Goal: Information Seeking & Learning: Find specific page/section

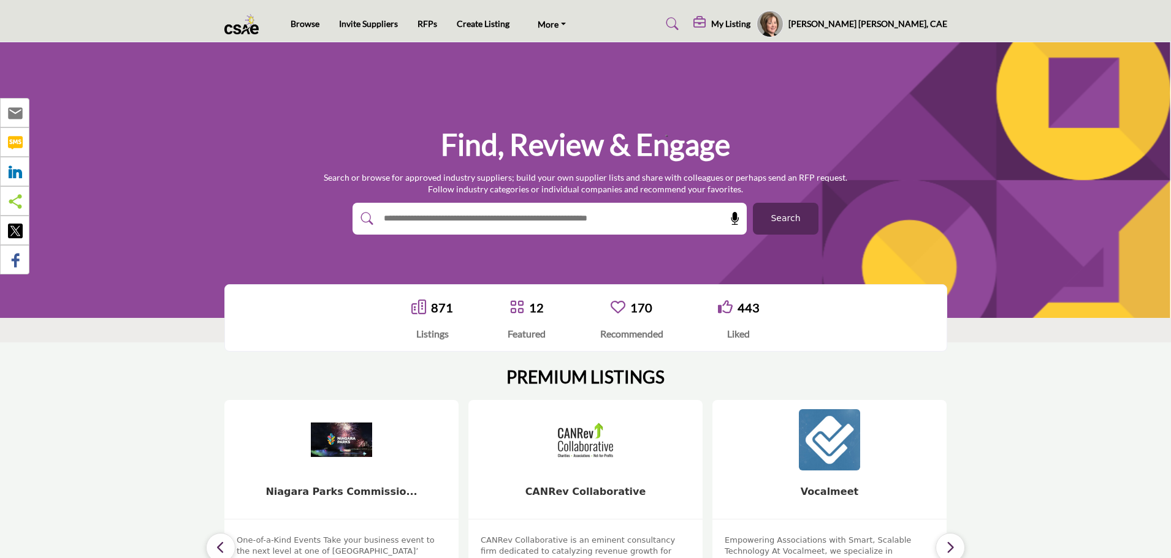
click at [455, 218] on input "text" at bounding box center [523, 219] width 292 height 18
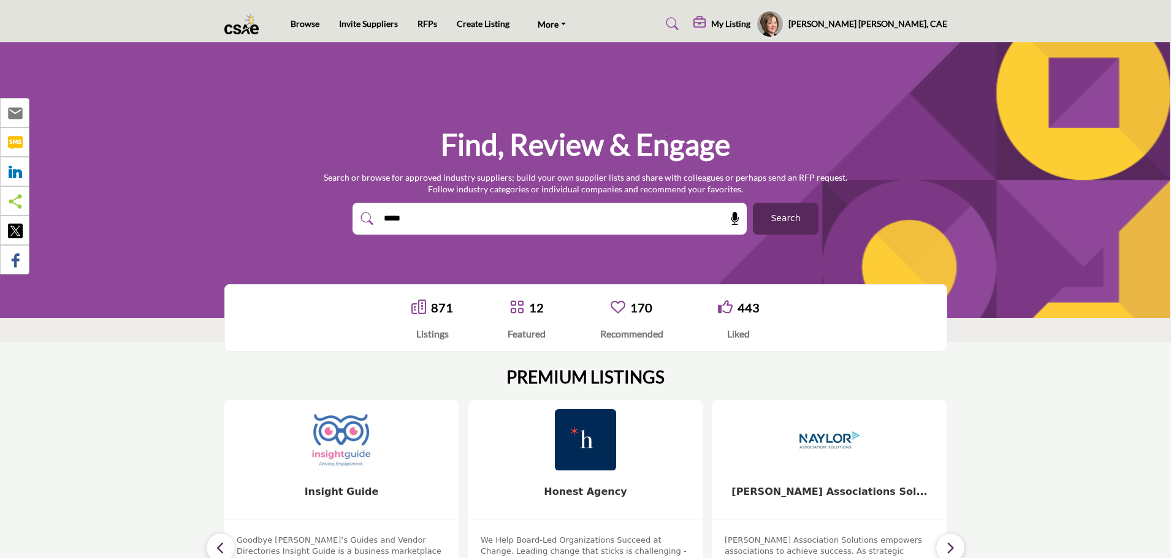
type input "*****"
click at [753, 203] on button "Search" at bounding box center [786, 219] width 66 height 32
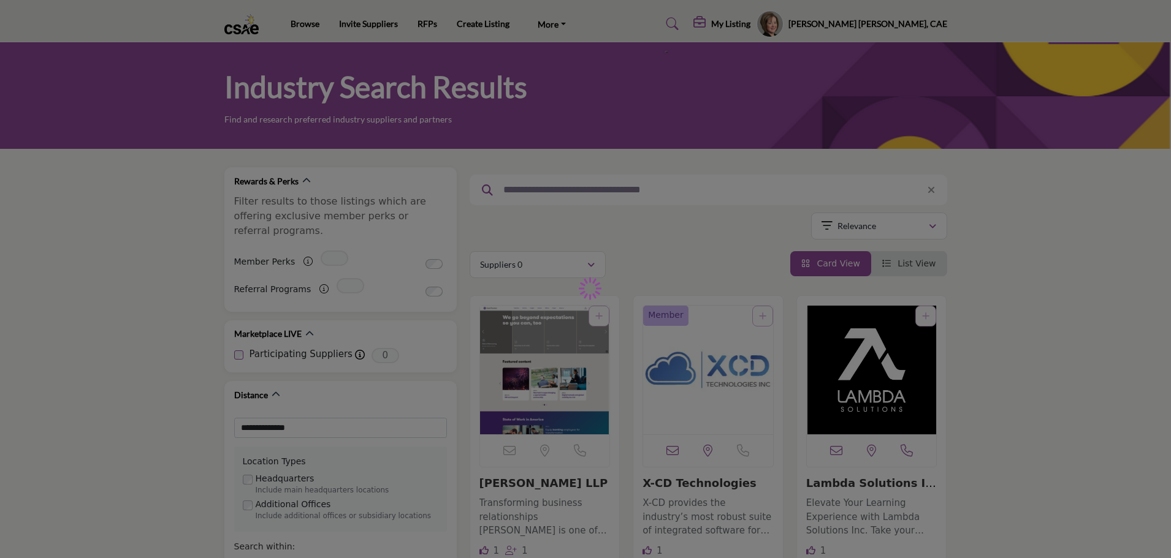
type input "*****"
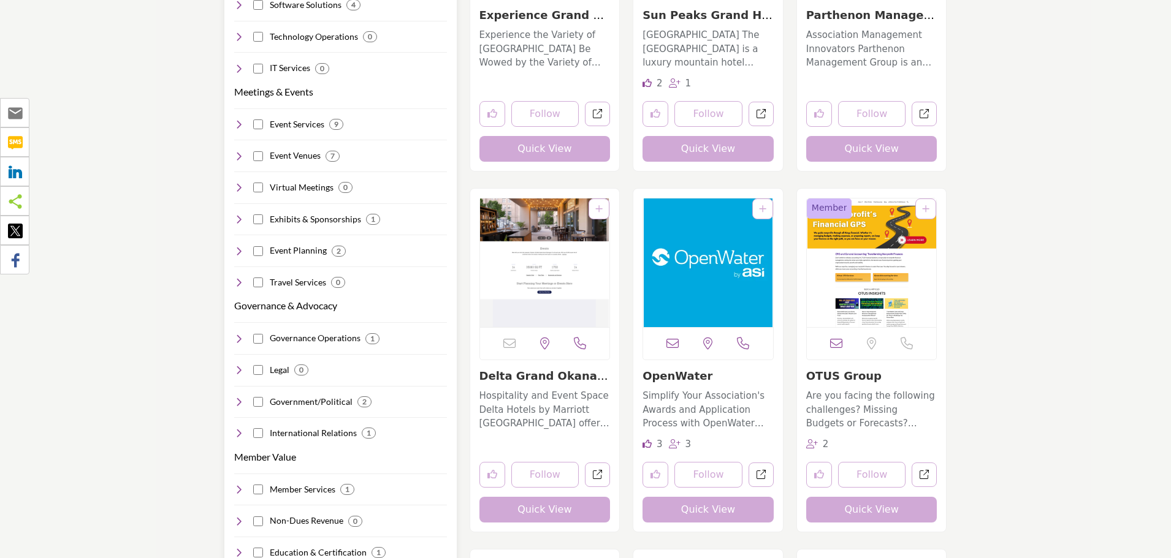
scroll to position [858, 0]
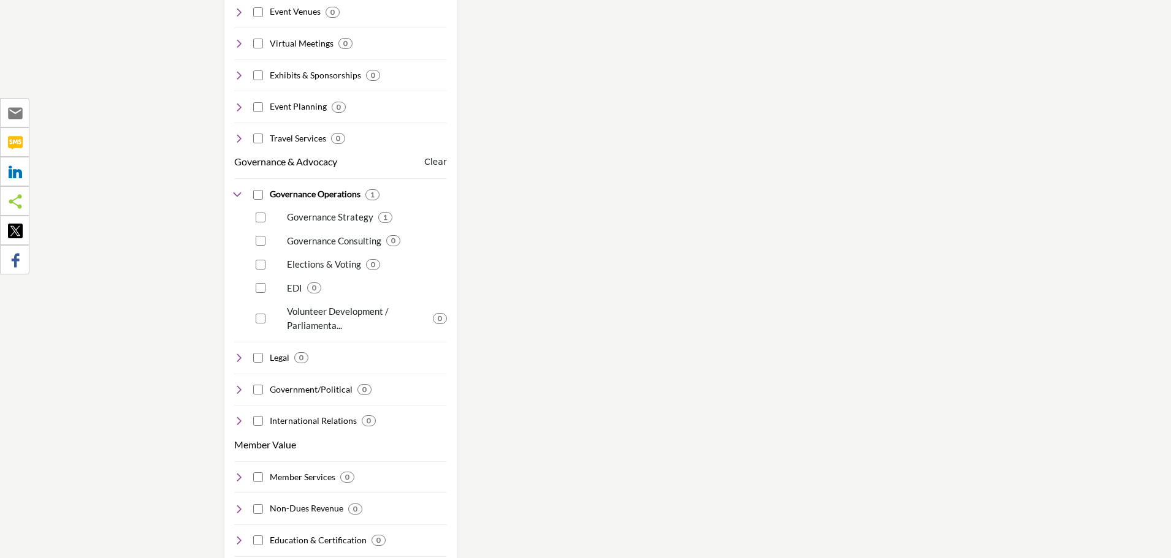
scroll to position [981, 0]
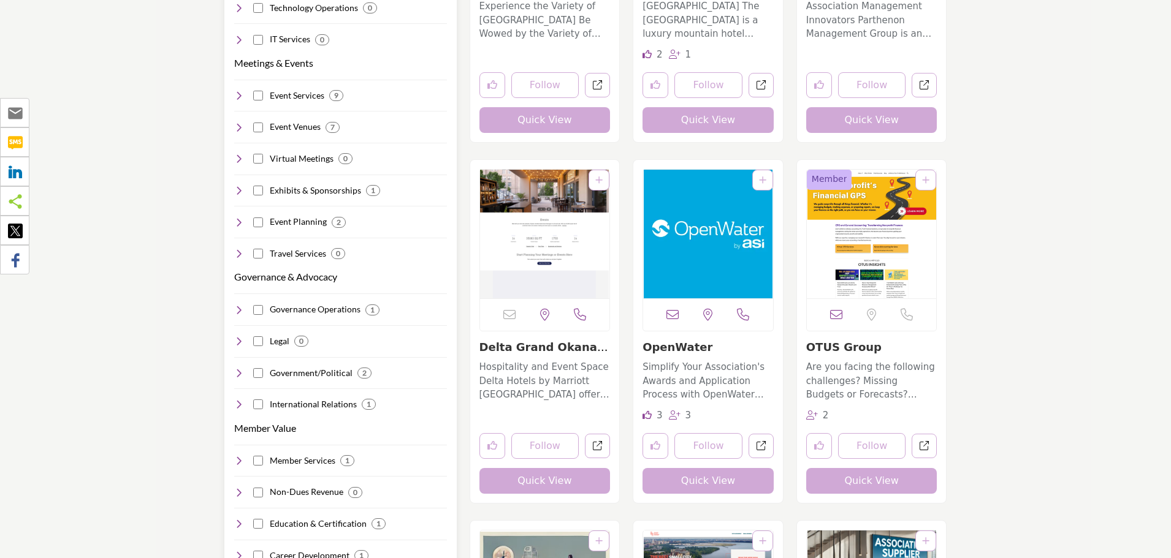
scroll to position [919, 0]
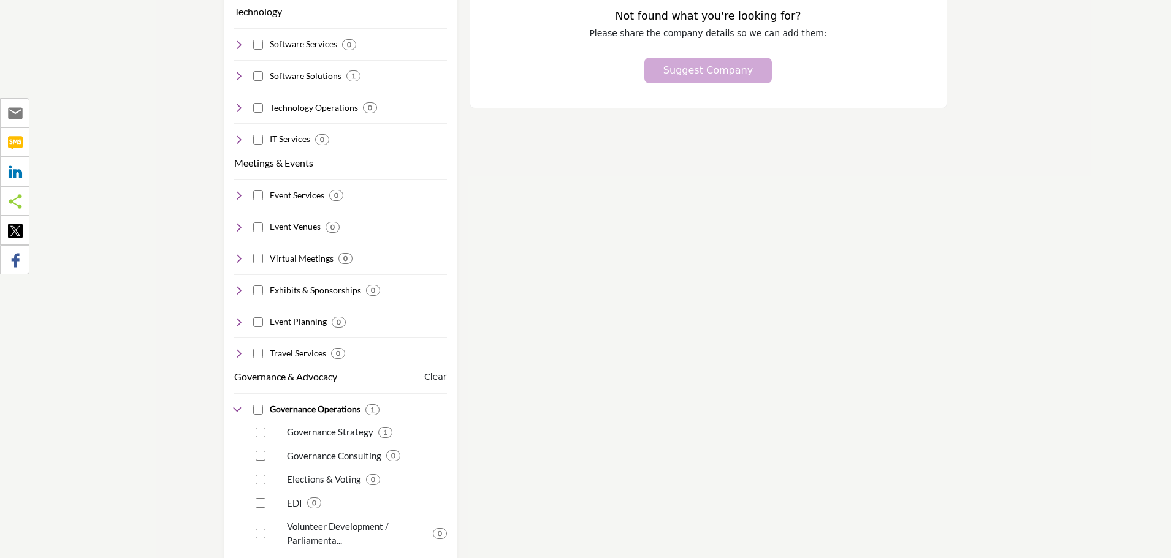
scroll to position [919, 0]
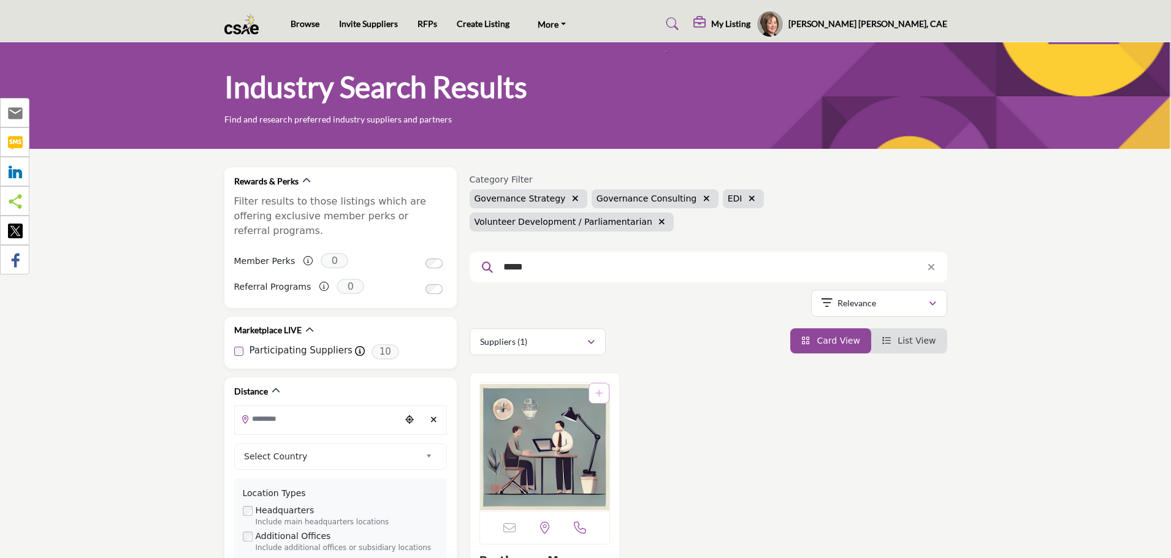
click at [568, 203] on button "button" at bounding box center [575, 199] width 14 height 14
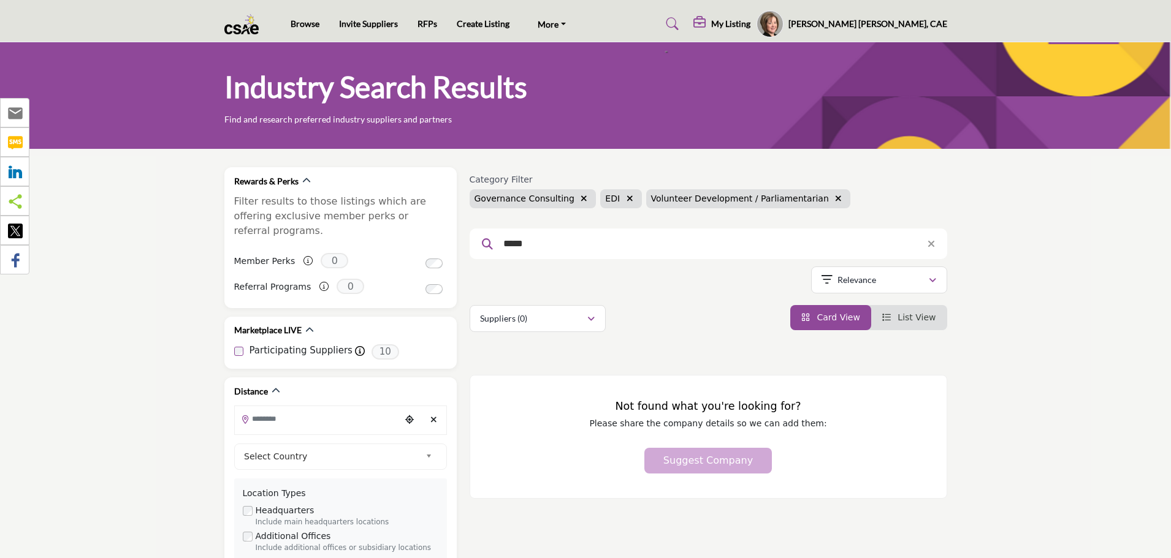
click at [626, 197] on icon "button" at bounding box center [629, 198] width 7 height 9
click at [789, 201] on icon "button" at bounding box center [792, 198] width 7 height 9
click at [931, 320] on span "List View" at bounding box center [916, 318] width 38 height 10
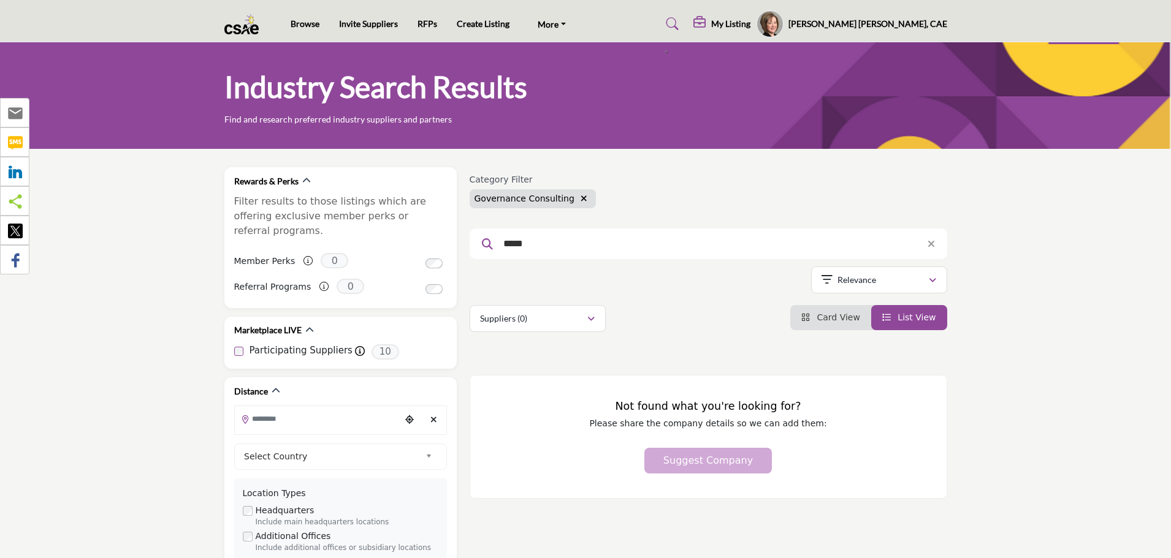
click at [246, 31] on img at bounding box center [244, 24] width 41 height 20
click at [250, 27] on img at bounding box center [244, 24] width 41 height 20
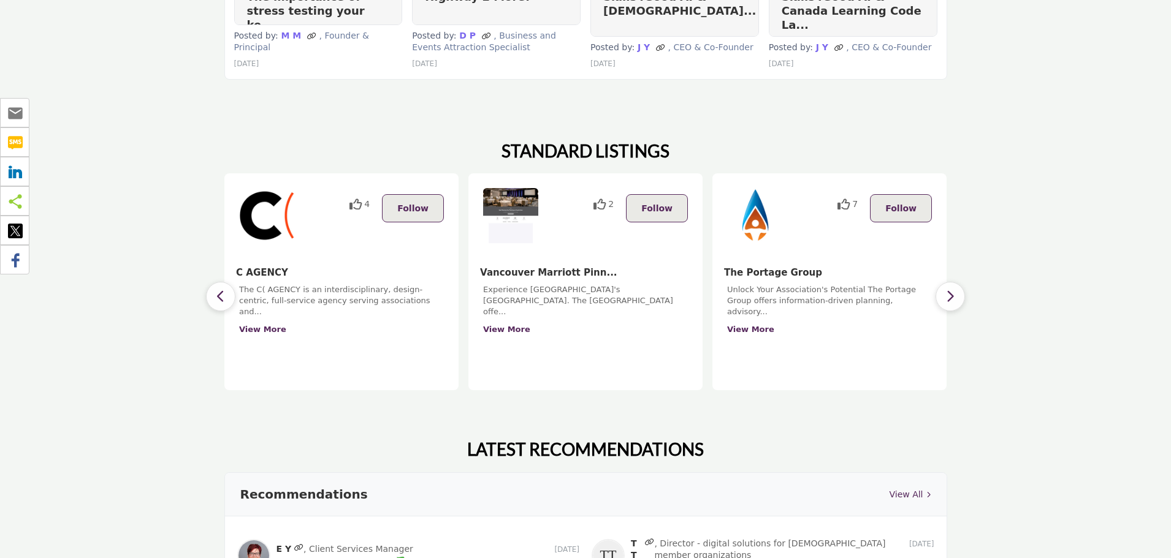
scroll to position [981, 0]
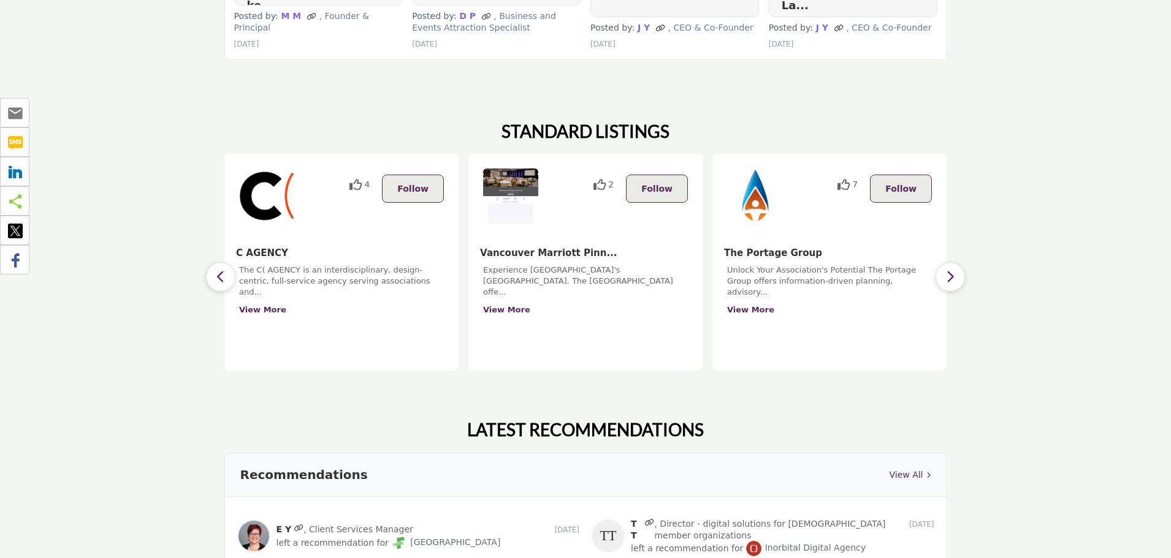
click at [936, 262] on button "button" at bounding box center [949, 276] width 29 height 29
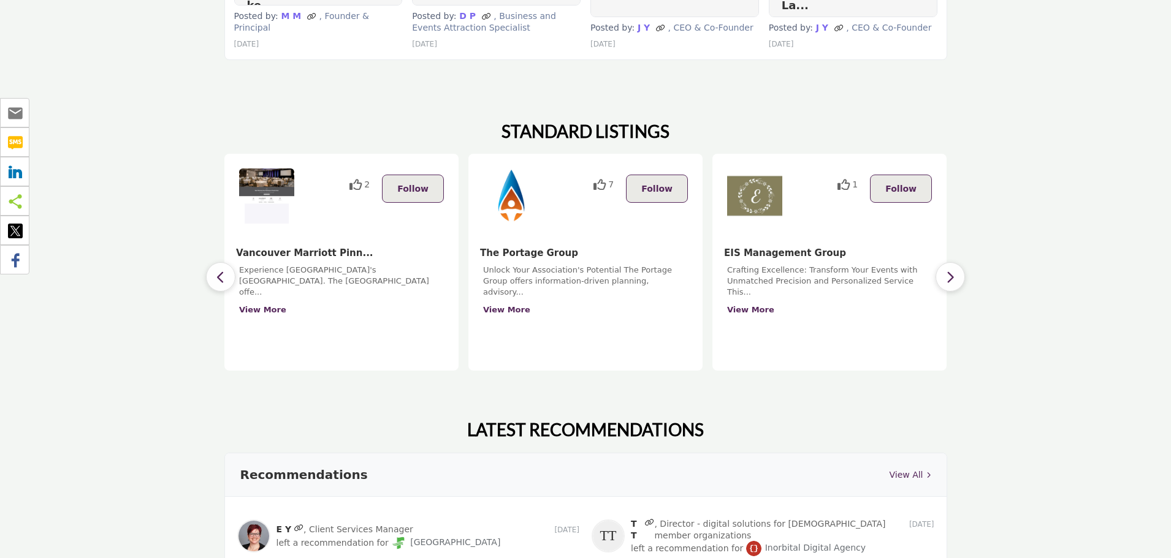
click at [936, 262] on button "button" at bounding box center [949, 276] width 29 height 29
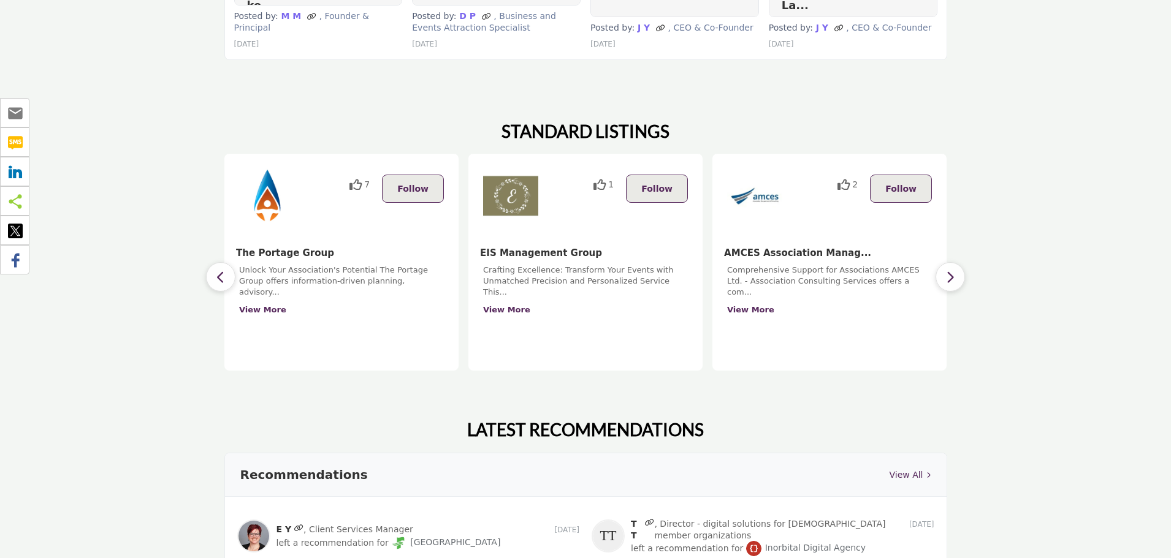
click at [936, 262] on button "button" at bounding box center [949, 276] width 29 height 29
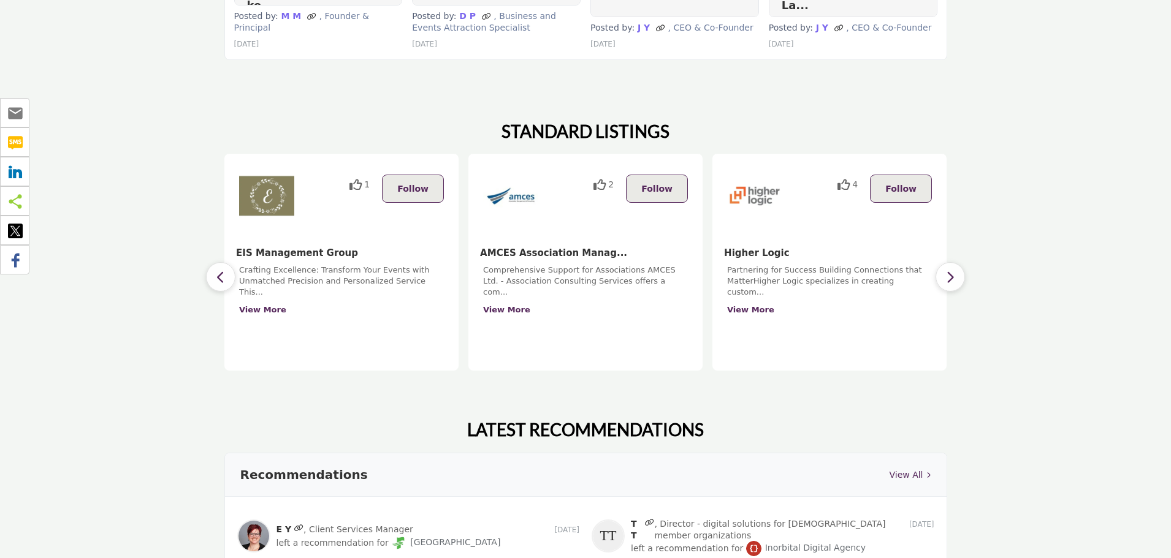
click at [936, 262] on button "button" at bounding box center [949, 276] width 29 height 29
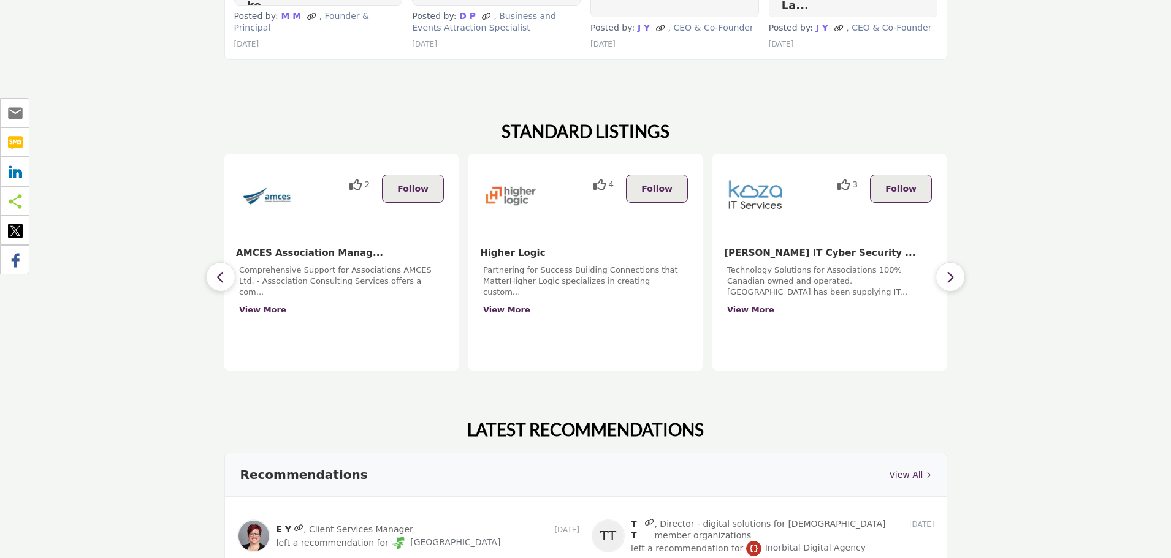
click at [936, 262] on button "button" at bounding box center [949, 276] width 29 height 29
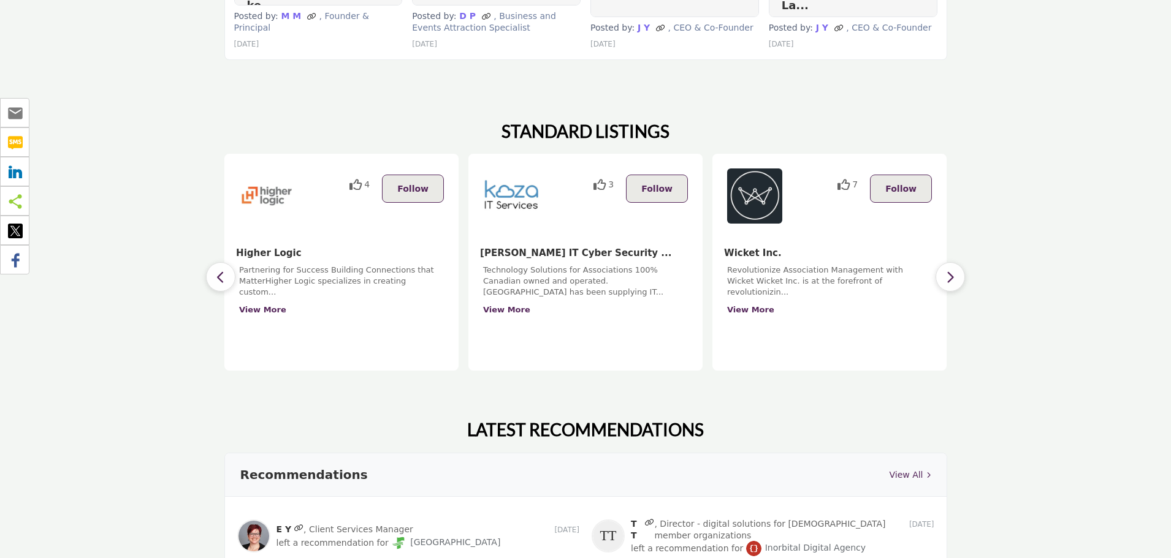
click at [936, 262] on button "button" at bounding box center [949, 276] width 29 height 29
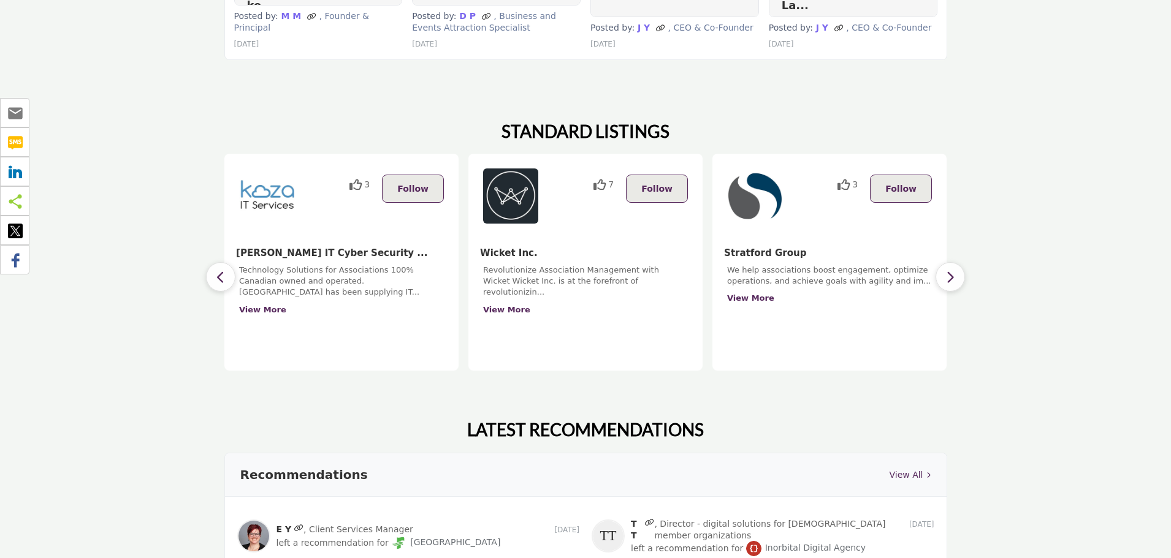
click at [936, 262] on button "button" at bounding box center [949, 276] width 29 height 29
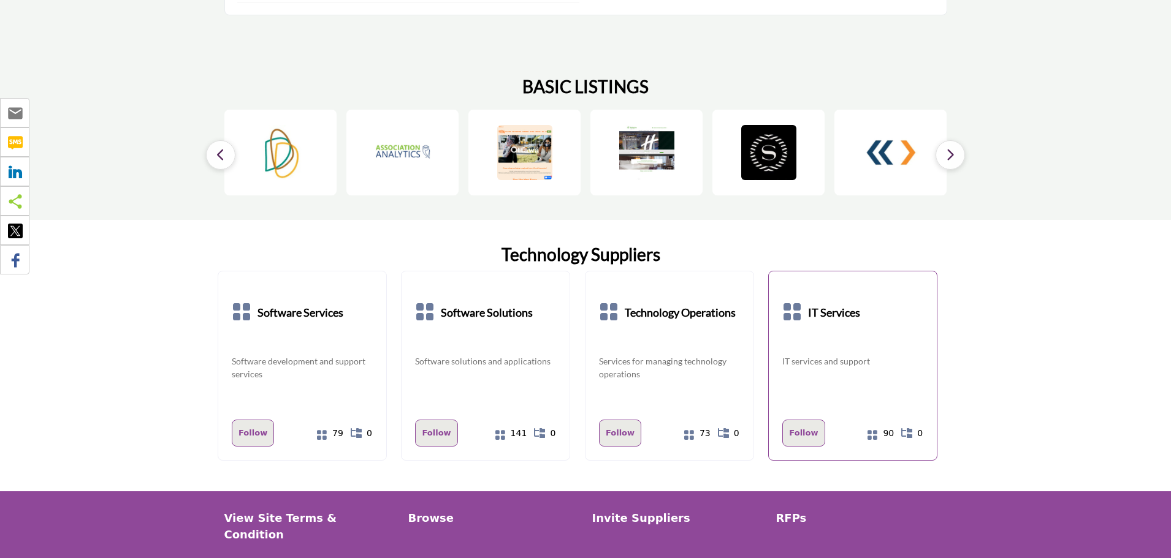
scroll to position [1716, 0]
click at [957, 140] on button "button" at bounding box center [949, 154] width 29 height 29
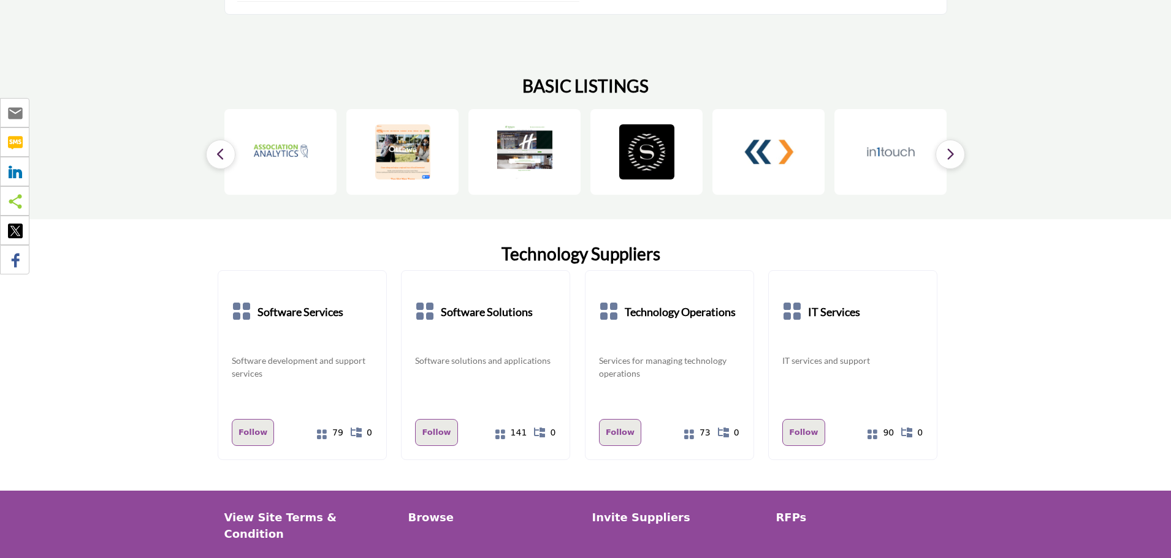
click at [957, 140] on button "button" at bounding box center [949, 154] width 29 height 29
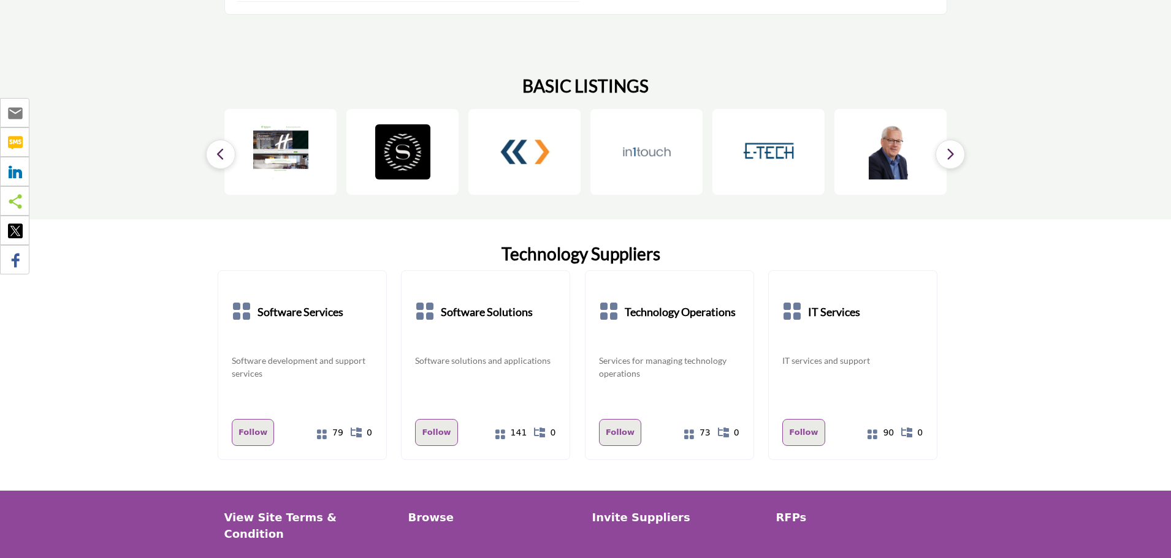
click at [957, 140] on button "button" at bounding box center [949, 154] width 29 height 29
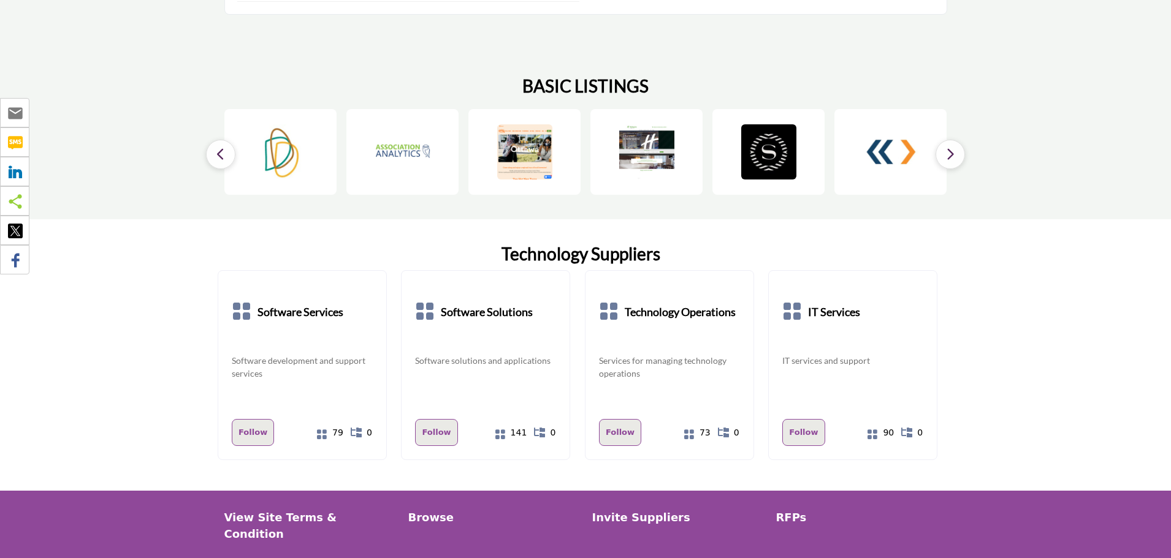
click at [957, 140] on button "button" at bounding box center [949, 154] width 29 height 29
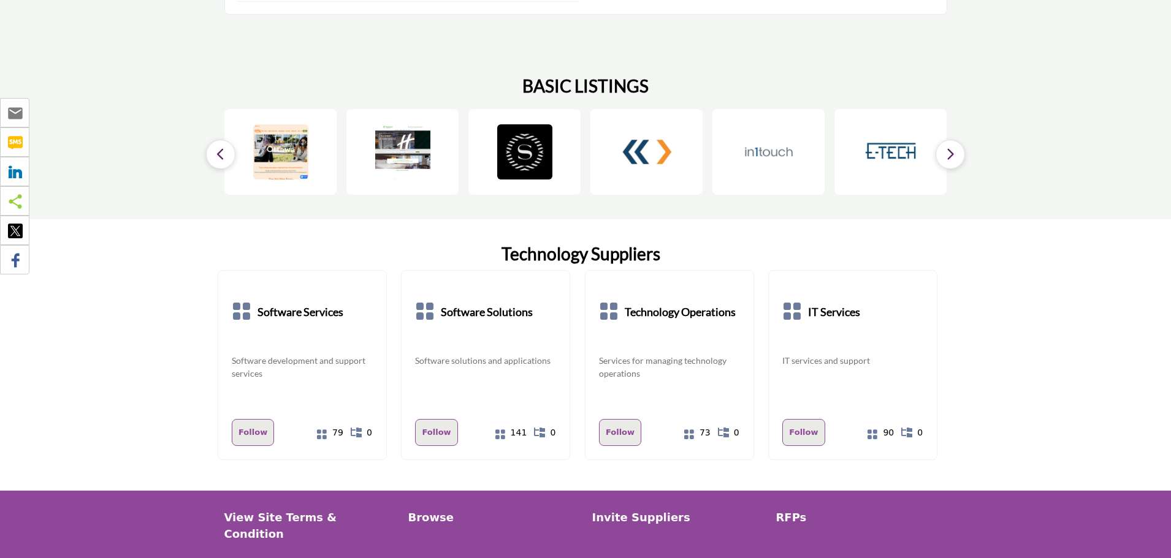
click at [957, 140] on button "button" at bounding box center [949, 154] width 29 height 29
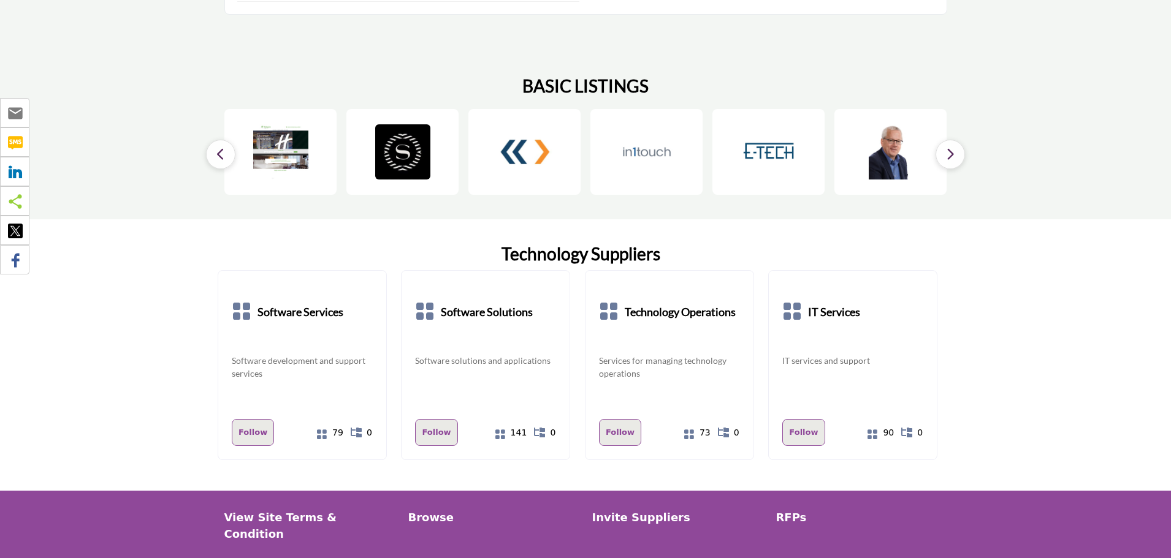
click at [957, 140] on button "button" at bounding box center [949, 154] width 29 height 29
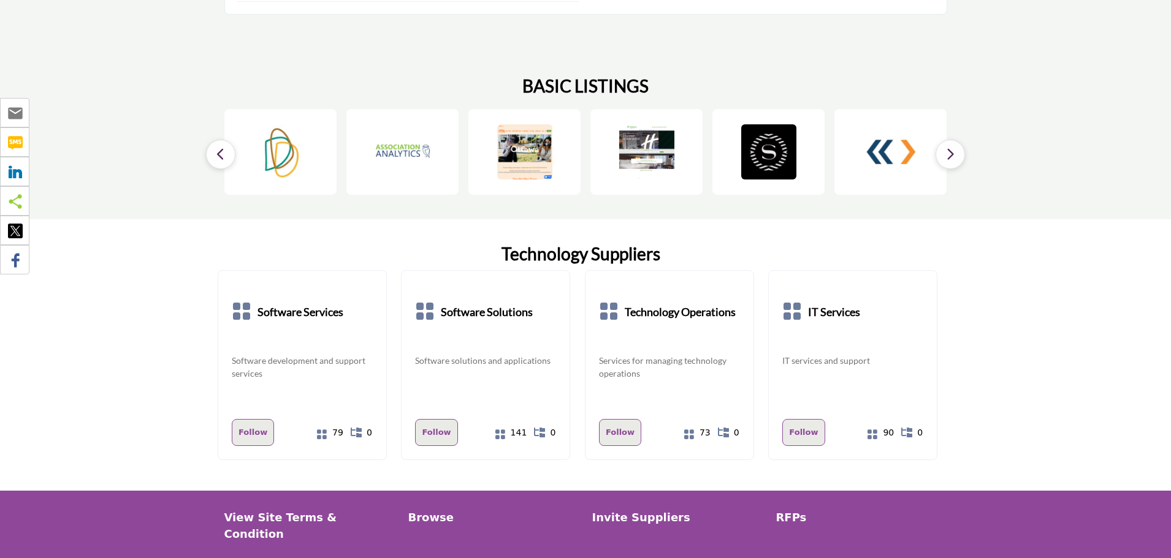
click at [957, 140] on button "button" at bounding box center [949, 154] width 29 height 29
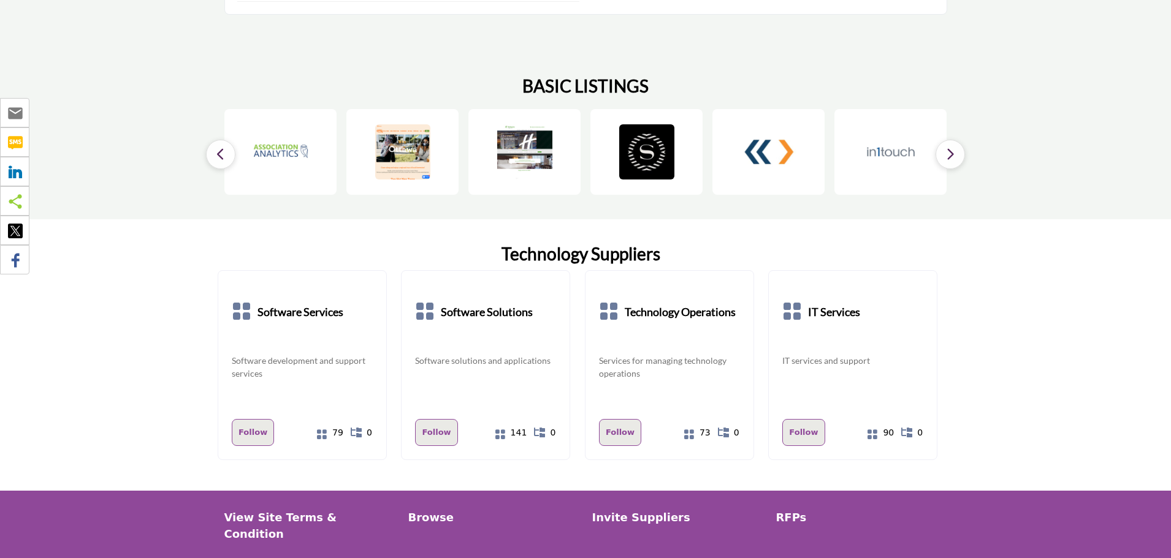
click at [957, 140] on button "button" at bounding box center [949, 154] width 29 height 29
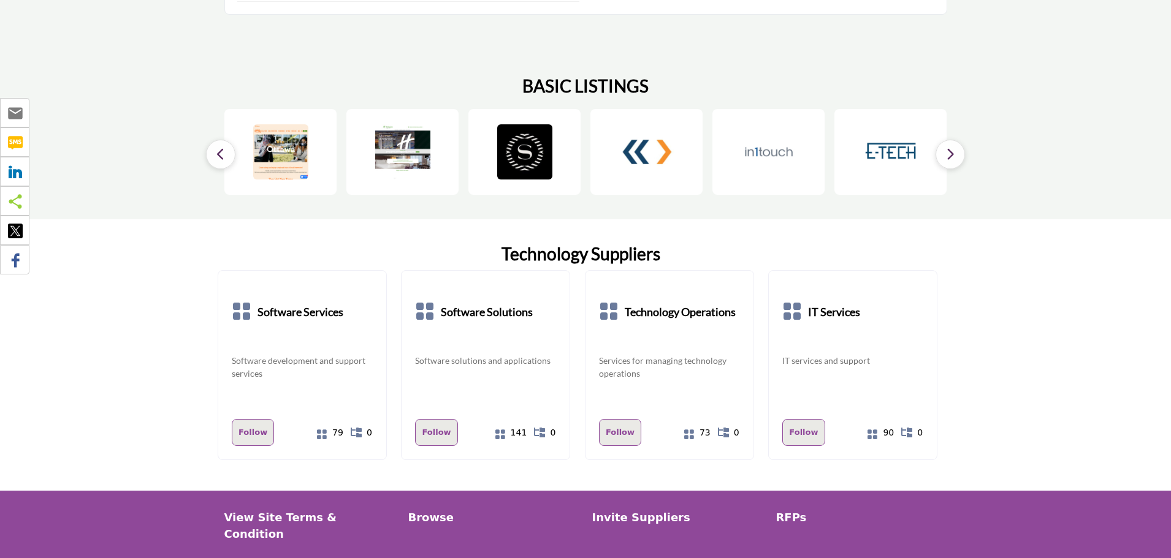
click at [957, 140] on button "button" at bounding box center [949, 154] width 29 height 29
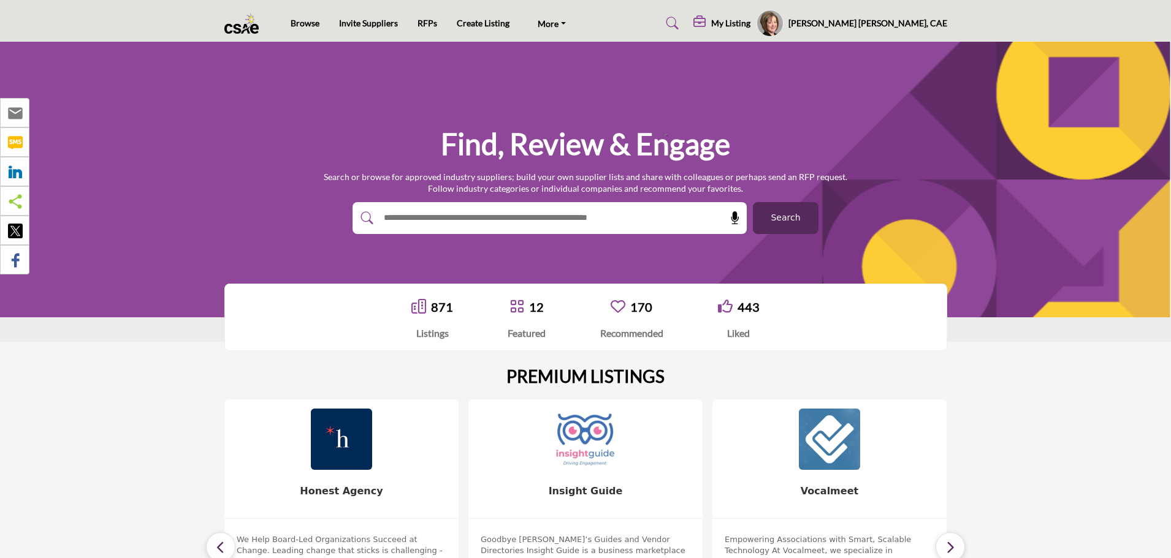
scroll to position [0, 0]
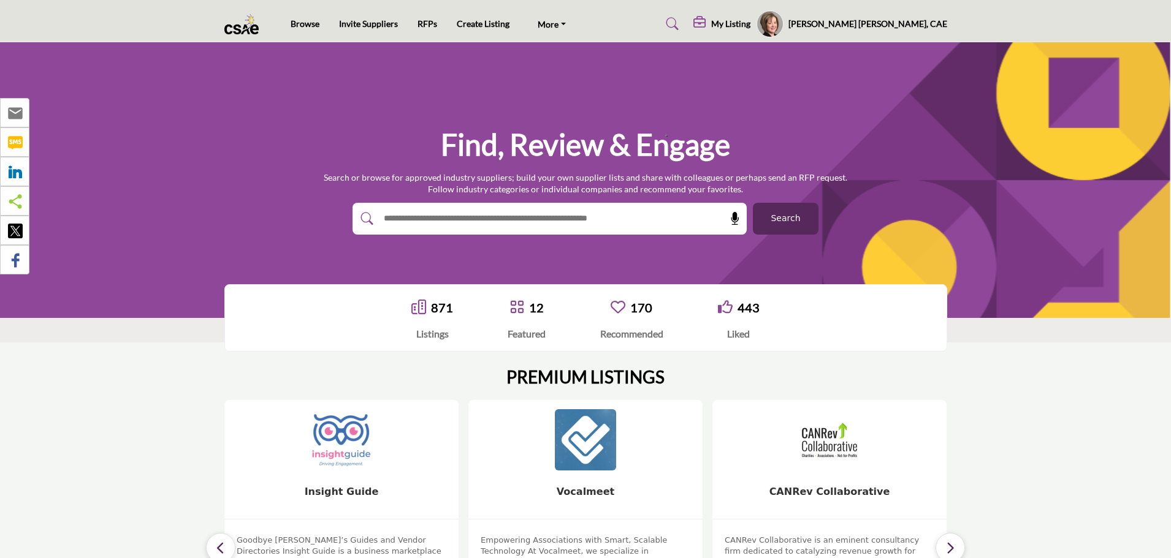
click at [474, 218] on input "text" at bounding box center [523, 219] width 292 height 18
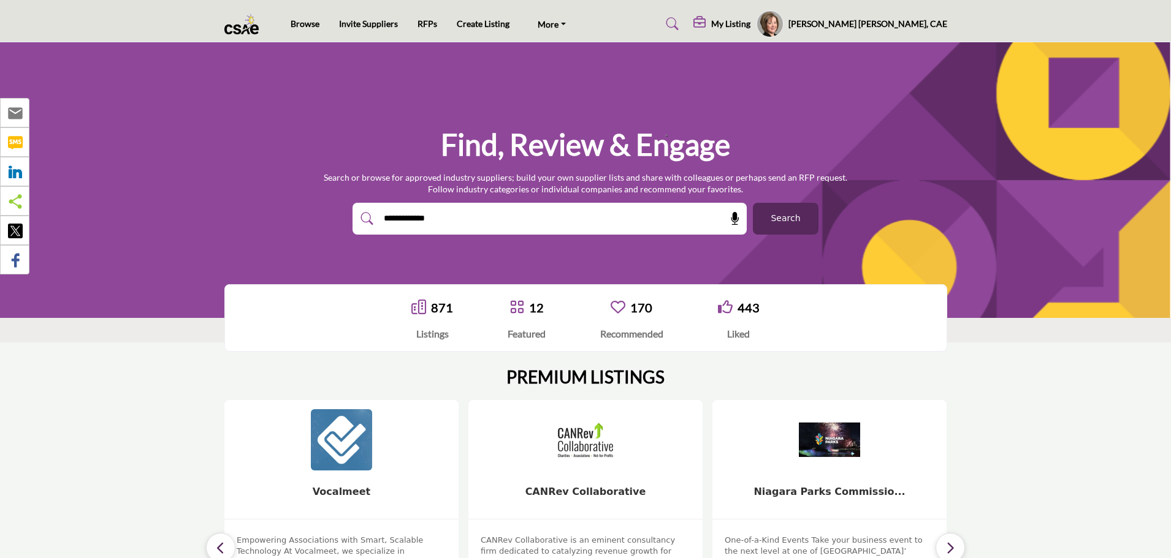
type input "**********"
click at [361, 218] on icon at bounding box center [367, 219] width 12 height 12
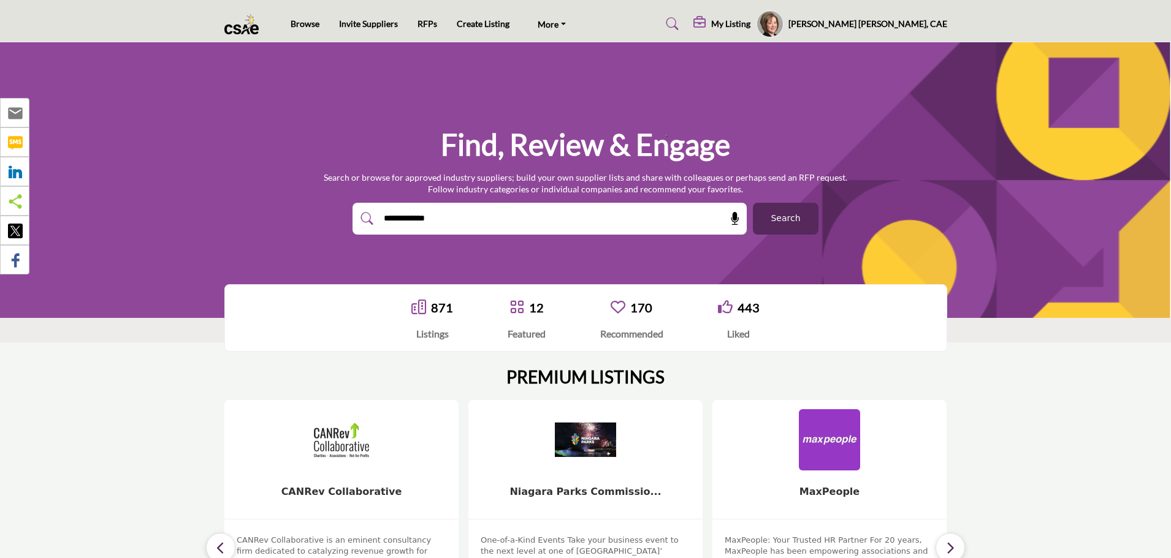
click at [364, 219] on icon at bounding box center [367, 219] width 12 height 12
click at [502, 211] on input "**********" at bounding box center [523, 219] width 292 height 18
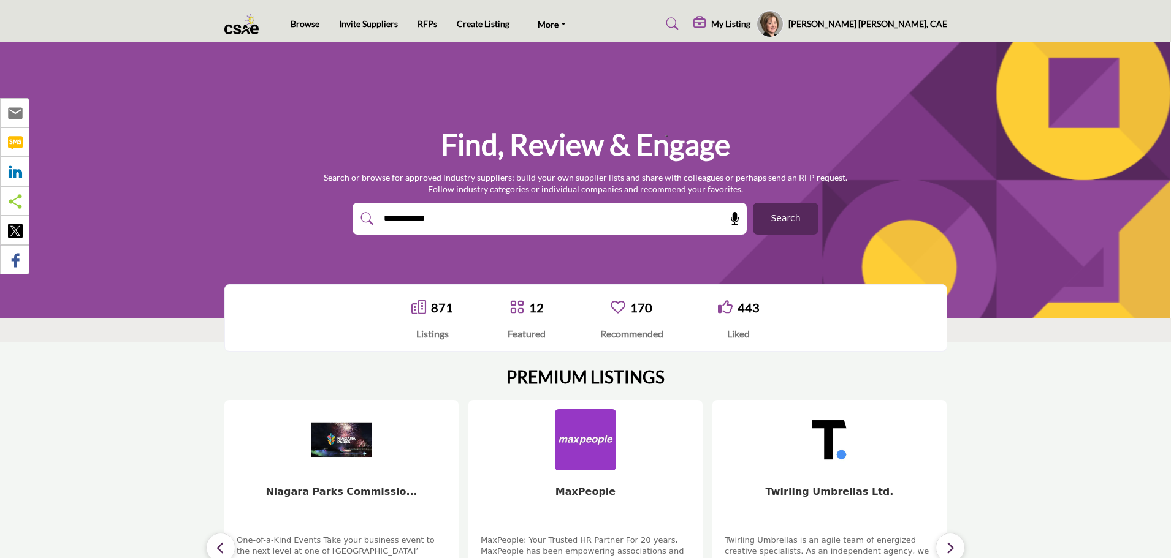
click at [783, 221] on span "Search" at bounding box center [784, 218] width 29 height 13
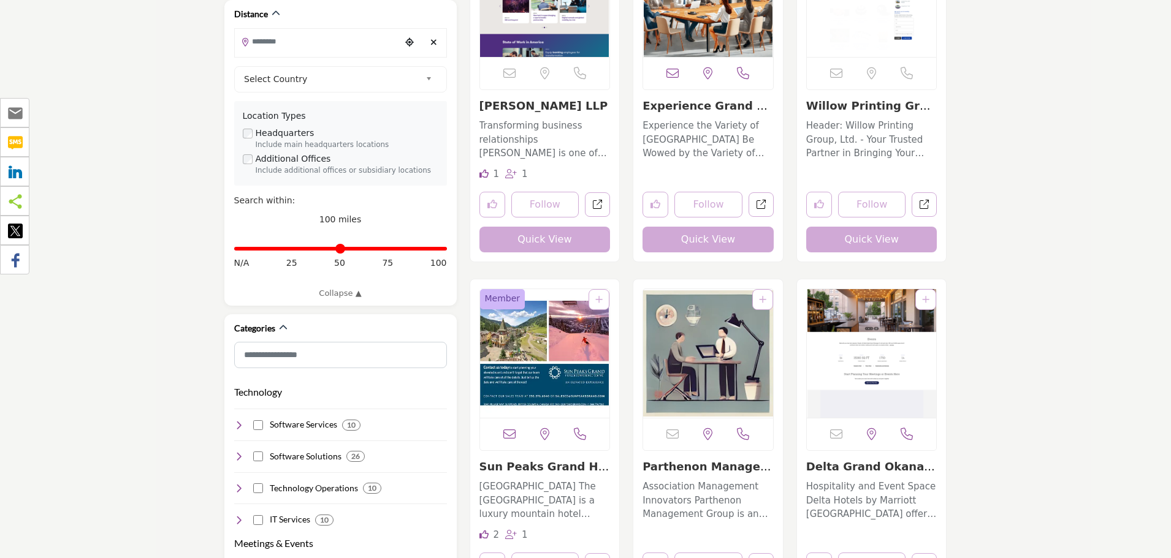
scroll to position [490, 0]
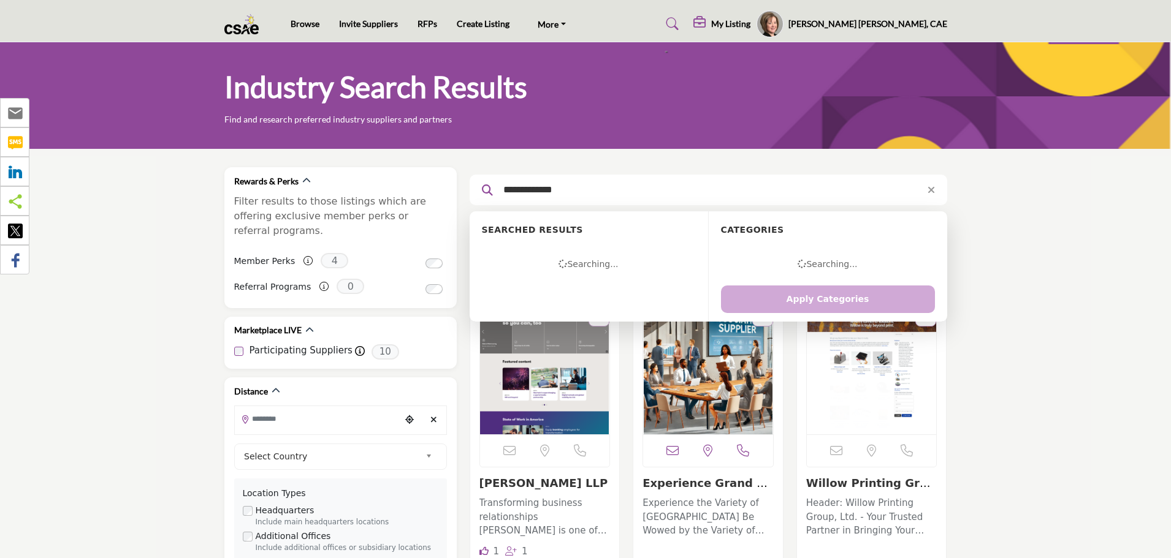
click at [549, 192] on input "**********" at bounding box center [703, 190] width 413 height 16
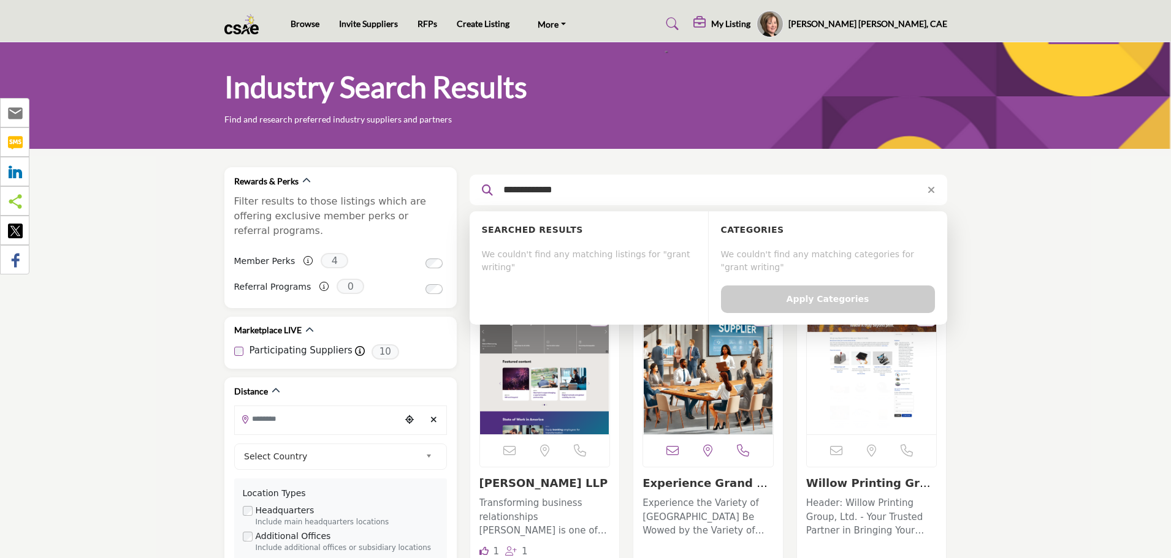
drag, startPoint x: 579, startPoint y: 197, endPoint x: 522, endPoint y: 192, distance: 57.3
click at [522, 192] on input "**********" at bounding box center [703, 190] width 413 height 16
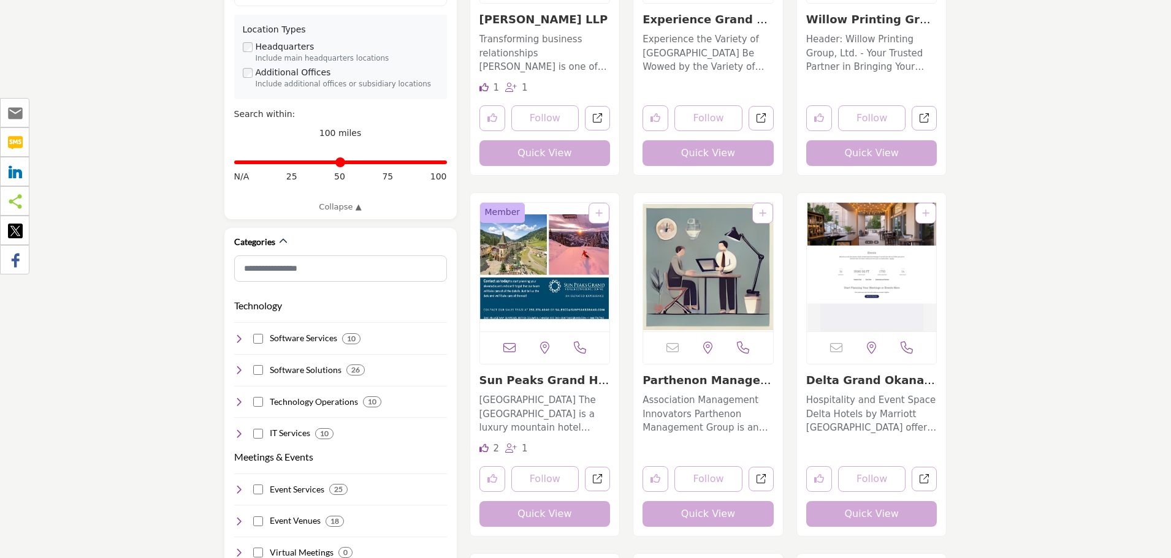
scroll to position [552, 0]
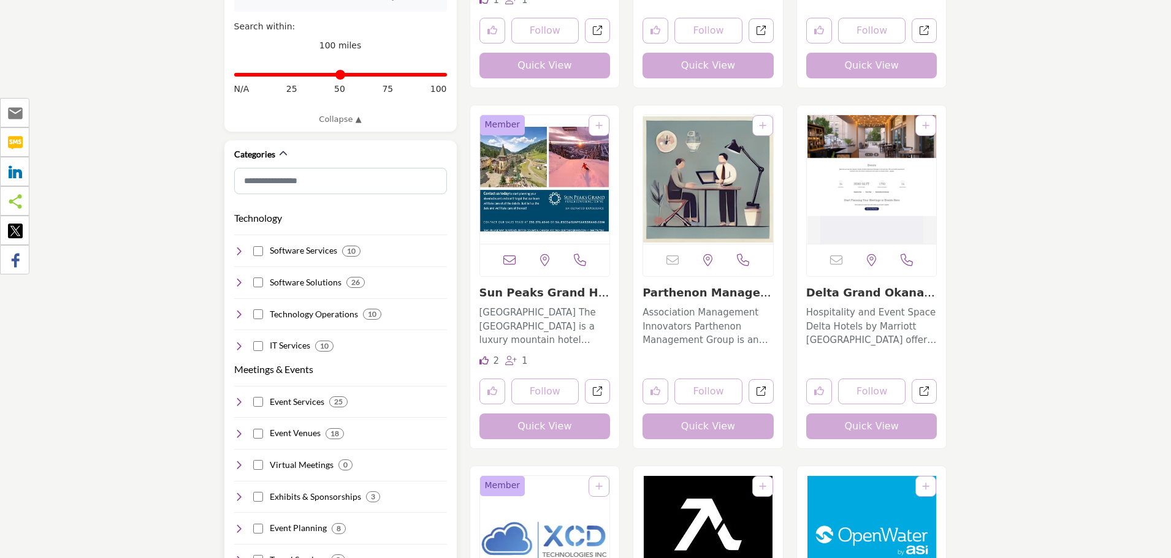
type input "******"
click at [279, 168] on input "Search Category" at bounding box center [340, 182] width 213 height 28
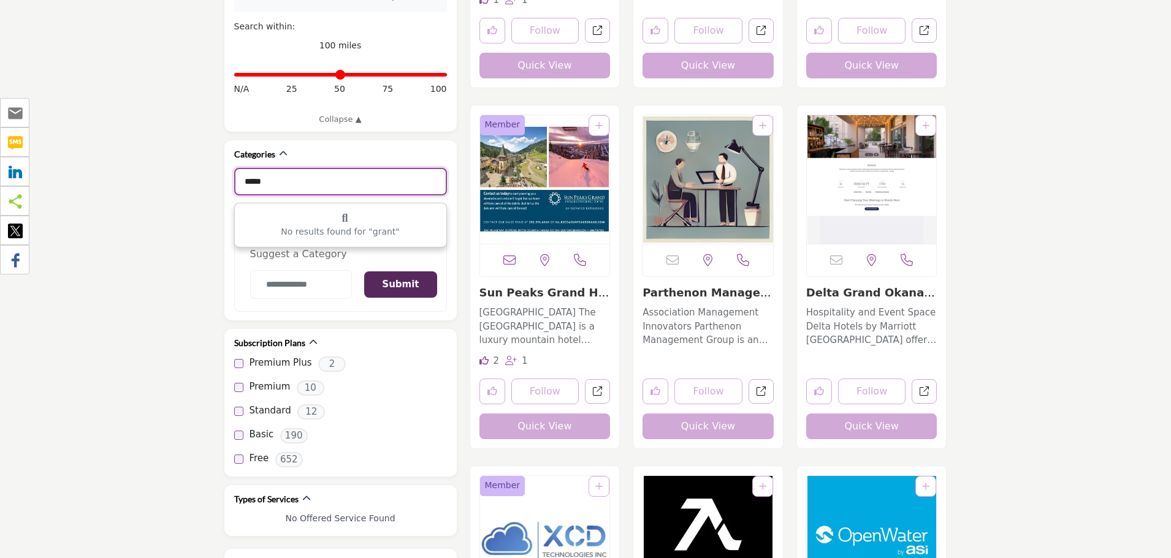
type input "*****"
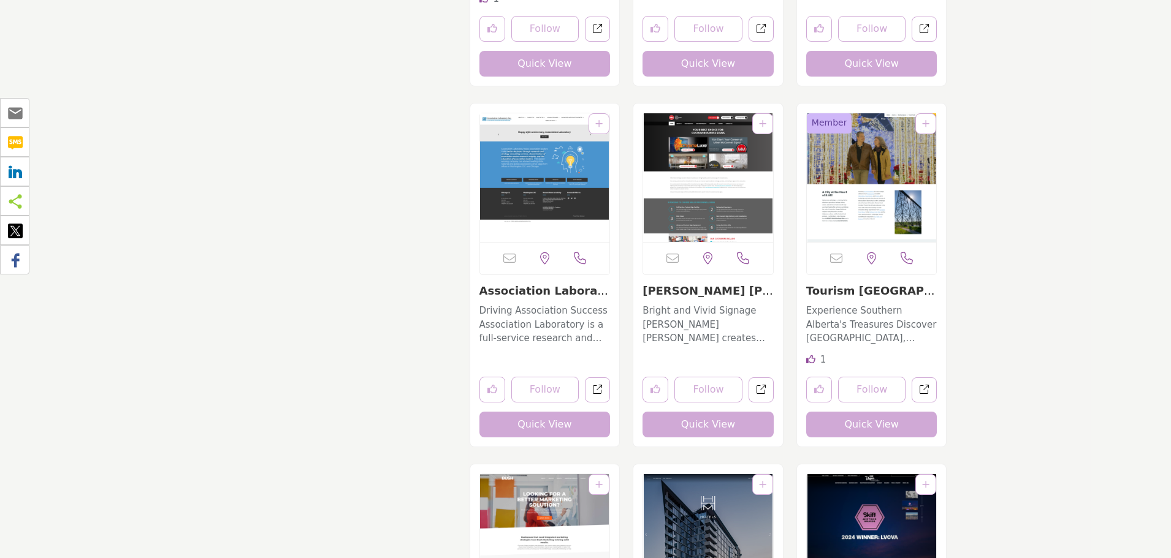
scroll to position [3740, 0]
